Goal: Information Seeking & Learning: Learn about a topic

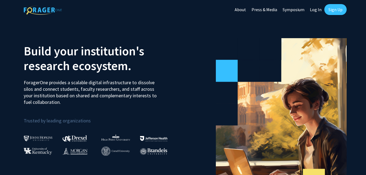
click at [316, 10] on link "Log In" at bounding box center [315, 9] width 17 height 19
select select
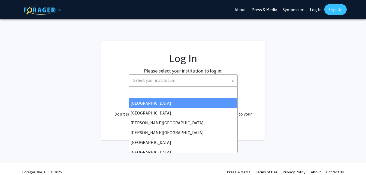
click at [189, 84] on span "Select your institution" at bounding box center [184, 80] width 106 height 11
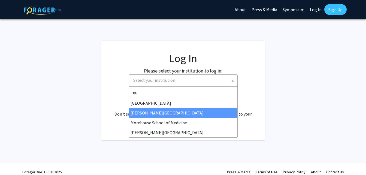
type input "mo"
select select "28"
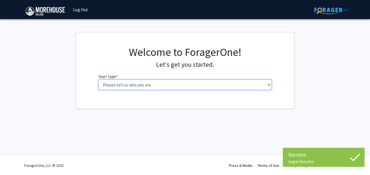
click at [176, 87] on select "Please tell us who you are Undergraduate Student Master's Student Doctoral Cand…" at bounding box center [184, 84] width 173 height 10
select select "1: undergrad"
click at [98, 79] on select "Please tell us who you are Undergraduate Student Master's Student Doctoral Cand…" at bounding box center [184, 84] width 173 height 10
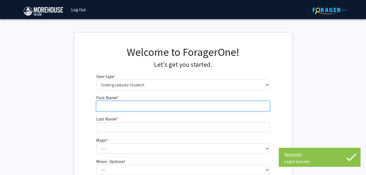
click at [164, 101] on input "First Name * required" at bounding box center [182, 106] width 173 height 10
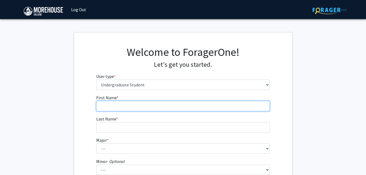
type input "Andrew"
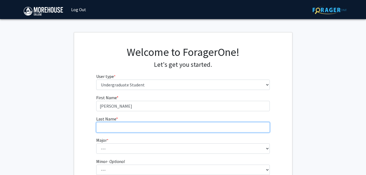
type input "Pope"
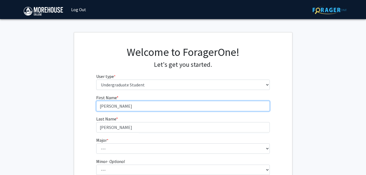
type input "Carl"
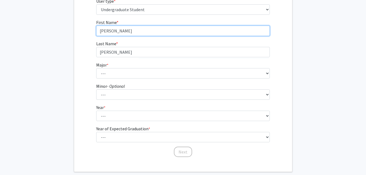
scroll to position [76, 0]
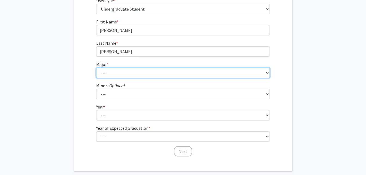
click at [127, 74] on select "--- Africana Studies Applied Physics Art History Art Studies Biology Business A…" at bounding box center [182, 73] width 173 height 10
select select "5: 2095"
click at [96, 68] on select "--- Africana Studies Applied Physics Art History Art Studies Biology Business A…" at bounding box center [182, 73] width 173 height 10
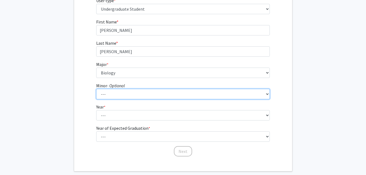
click at [122, 93] on select "--- Accounting Africana Studies Art Art History Biology Business Administration…" at bounding box center [182, 94] width 173 height 10
click at [96, 89] on select "--- Accounting Africana Studies Art Art History Biology Business Administration…" at bounding box center [182, 94] width 173 height 10
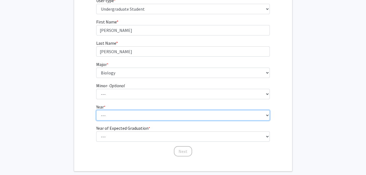
click at [116, 117] on select "--- First-year Sophomore Junior Senior Postbaccalaureate Certificate" at bounding box center [182, 115] width 173 height 10
select select "2: sophomore"
click at [96, 110] on select "--- First-year Sophomore Junior Senior Postbaccalaureate Certificate" at bounding box center [182, 115] width 173 height 10
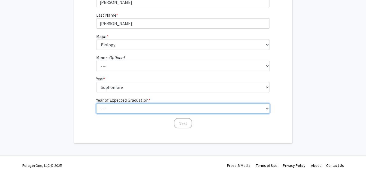
click at [122, 105] on select "--- 2025 2026 2027 2028 2029 2030 2031 2032 2033 2034" at bounding box center [182, 108] width 173 height 10
select select "4: 2028"
click at [96, 103] on select "--- 2025 2026 2027 2028 2029 2030 2031 2032 2033 2034" at bounding box center [182, 108] width 173 height 10
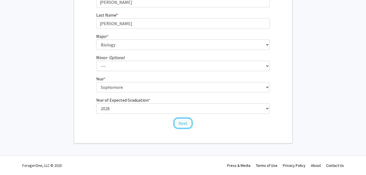
click at [175, 123] on button "Next" at bounding box center [183, 123] width 18 height 10
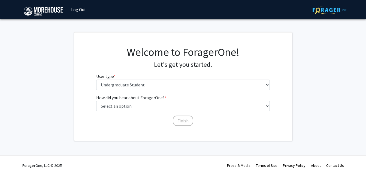
scroll to position [0, 0]
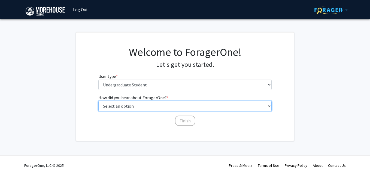
click at [168, 108] on select "Select an option Peer/student recommendation Faculty/staff recommendation Unive…" at bounding box center [184, 106] width 173 height 10
select select "2: faculty_recommendation"
click at [98, 101] on select "Select an option Peer/student recommendation Faculty/staff recommendation Unive…" at bounding box center [184, 106] width 173 height 10
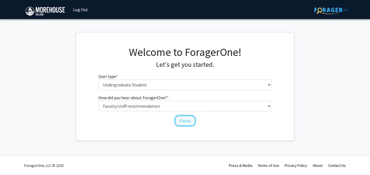
click at [183, 119] on button "Finish" at bounding box center [185, 120] width 20 height 10
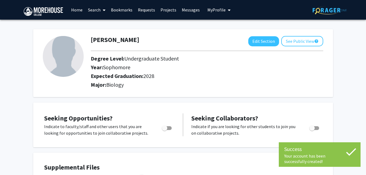
click at [100, 39] on h1 "Carl Pope" at bounding box center [115, 40] width 48 height 8
click at [261, 42] on button "Edit Section" at bounding box center [263, 41] width 31 height 10
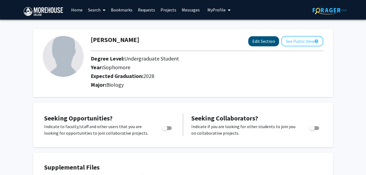
select select "sophomore"
select select "2028"
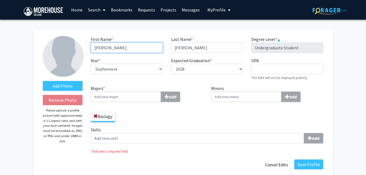
click at [146, 46] on input "Carl" at bounding box center [127, 47] width 72 height 10
type input "C"
type input "Andrew"
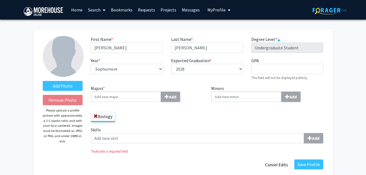
click at [167, 120] on div "Biology" at bounding box center [147, 114] width 112 height 16
click at [260, 67] on input "GPA required" at bounding box center [287, 69] width 72 height 10
type input "3.71"
click at [209, 128] on label "Skills Add" at bounding box center [207, 134] width 232 height 17
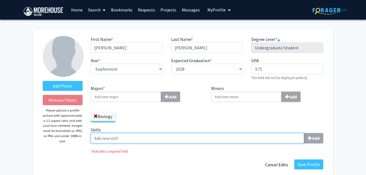
click at [209, 133] on input "Skills Add" at bounding box center [197, 138] width 213 height 10
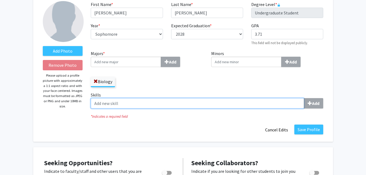
scroll to position [57, 0]
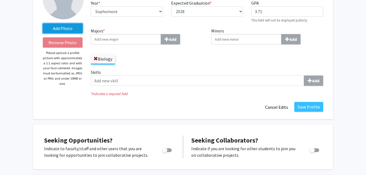
click at [61, 24] on label "Add Photo" at bounding box center [63, 28] width 40 height 10
click at [0, 0] on input "Add Photo" at bounding box center [0, 0] width 0 height 0
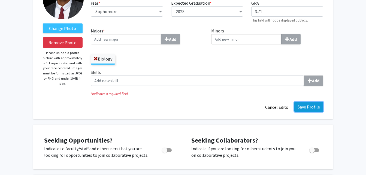
click at [302, 105] on button "Save Profile" at bounding box center [308, 107] width 29 height 10
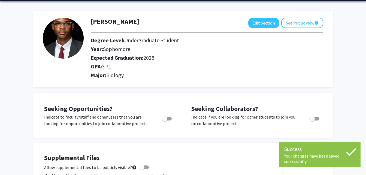
scroll to position [17, 0]
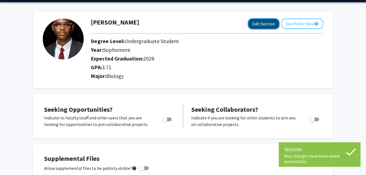
click at [256, 26] on button "Edit Section" at bounding box center [263, 24] width 31 height 10
select select "sophomore"
select select "2028"
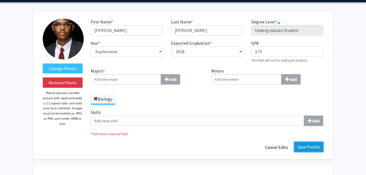
click at [313, 148] on button "Save Profile" at bounding box center [308, 147] width 29 height 10
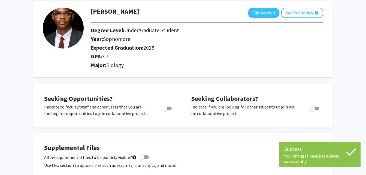
scroll to position [0, 0]
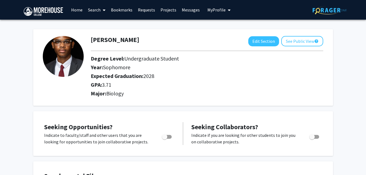
click at [98, 10] on link "Search" at bounding box center [96, 9] width 23 height 19
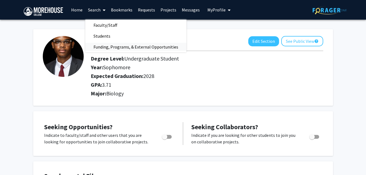
click at [119, 45] on span "Funding, Programs, & External Opportunities" at bounding box center [135, 46] width 101 height 11
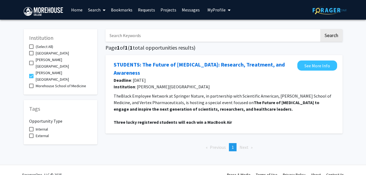
click at [146, 39] on input "Search Keywords" at bounding box center [212, 35] width 214 height 13
type input "sickel"
click at [30, 53] on span at bounding box center [31, 53] width 4 height 4
click at [31, 55] on input "[GEOGRAPHIC_DATA]" at bounding box center [31, 55] width 0 height 0
checkbox input "true"
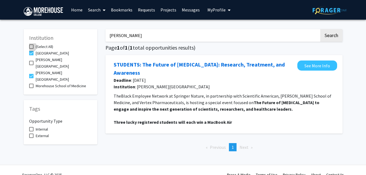
click at [31, 46] on span at bounding box center [31, 46] width 4 height 4
click at [31, 49] on input "(Select All)" at bounding box center [31, 49] width 0 height 0
checkbox input "true"
click at [122, 39] on input "sickel" at bounding box center [212, 35] width 214 height 13
type input "sickle cell"
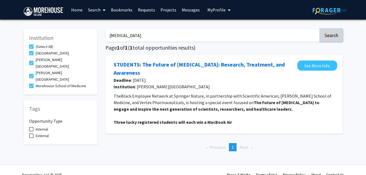
click at [324, 36] on button "Search" at bounding box center [331, 35] width 22 height 13
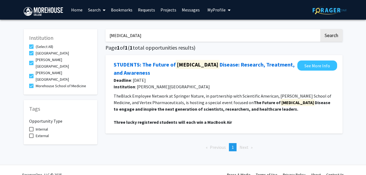
click at [93, 10] on link "Search" at bounding box center [96, 9] width 23 height 19
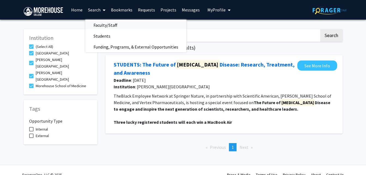
click at [109, 26] on span "Faculty/Staff" at bounding box center [105, 25] width 40 height 11
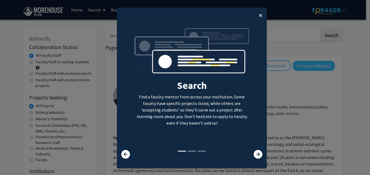
click at [259, 18] on span "×" at bounding box center [261, 15] width 4 height 8
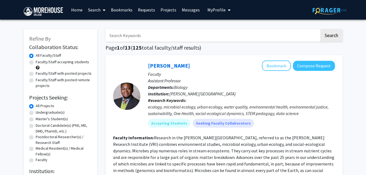
click at [195, 33] on input "Search Keywords" at bounding box center [212, 35] width 214 height 13
type input "sickle cell"
click at [330, 38] on button "Search" at bounding box center [331, 35] width 22 height 13
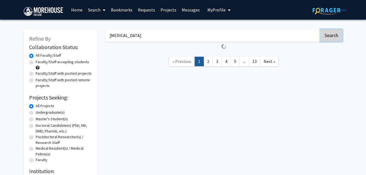
checkbox input "false"
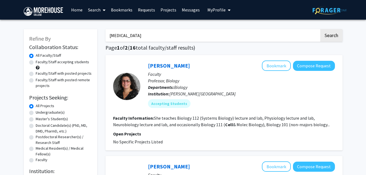
click at [36, 113] on label "Undergraduate(s)" at bounding box center [50, 112] width 29 height 6
click at [36, 113] on input "Undergraduate(s)" at bounding box center [38, 111] width 4 height 4
radio input "true"
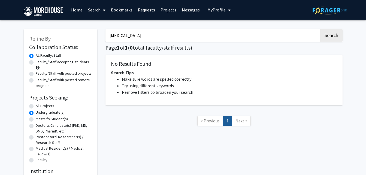
click at [36, 107] on label "All Projects" at bounding box center [45, 106] width 19 height 6
click at [36, 106] on input "All Projects" at bounding box center [38, 105] width 4 height 4
radio input "true"
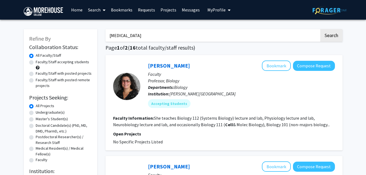
click at [95, 13] on link "Search" at bounding box center [96, 9] width 23 height 19
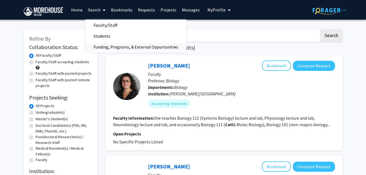
click at [119, 47] on span "Funding, Programs, & External Opportunities" at bounding box center [135, 46] width 101 height 11
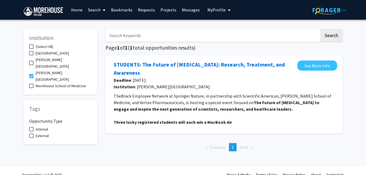
click at [164, 7] on link "Projects" at bounding box center [168, 9] width 21 height 19
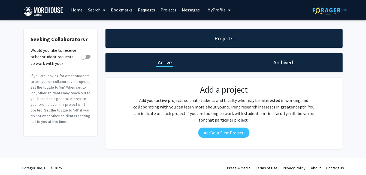
click at [99, 10] on link "Search" at bounding box center [96, 9] width 23 height 19
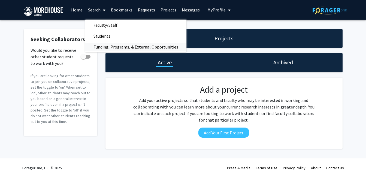
click at [111, 46] on span "Funding, Programs, & External Opportunities" at bounding box center [135, 46] width 101 height 11
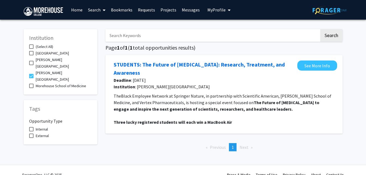
click at [130, 34] on input "Search Keywords" at bounding box center [212, 35] width 214 height 13
type input "sickle cell"
click at [40, 46] on span "(Select All)" at bounding box center [44, 46] width 17 height 7
click at [31, 49] on input "(Select All)" at bounding box center [31, 49] width 0 height 0
checkbox input "true"
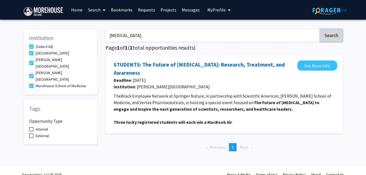
click at [340, 36] on button "Search" at bounding box center [331, 35] width 22 height 13
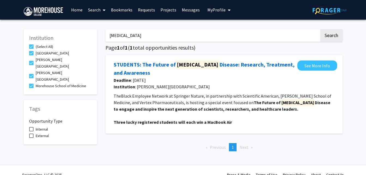
click at [298, 68] on div "See More Info" at bounding box center [317, 74] width 40 height 29
click at [301, 68] on link "See More Info" at bounding box center [317, 65] width 40 height 10
